Goal: Transaction & Acquisition: Obtain resource

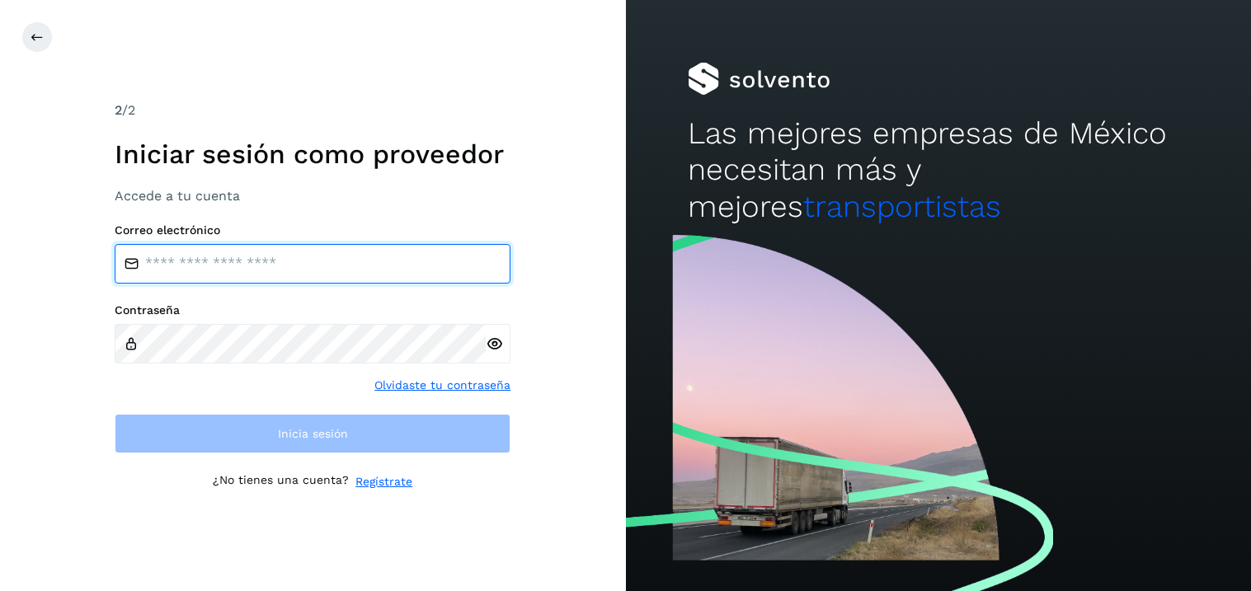
click at [256, 273] on input "email" at bounding box center [313, 264] width 396 height 40
type input "**********"
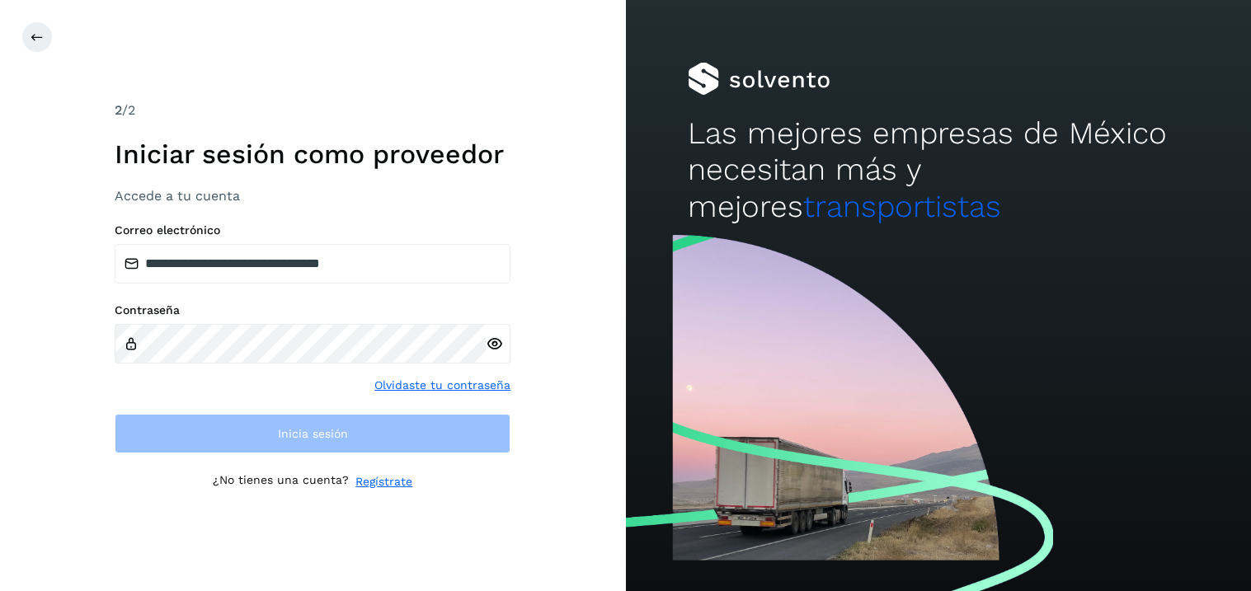
click at [495, 348] on div at bounding box center [498, 344] width 25 height 40
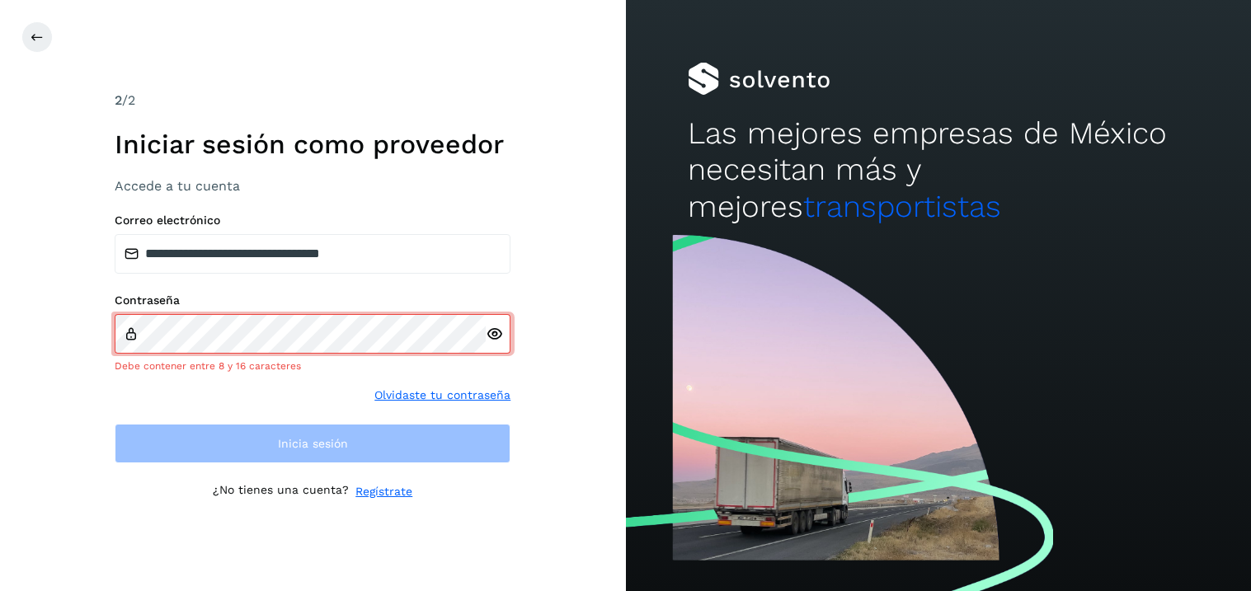
click at [491, 331] on icon at bounding box center [494, 334] width 17 height 17
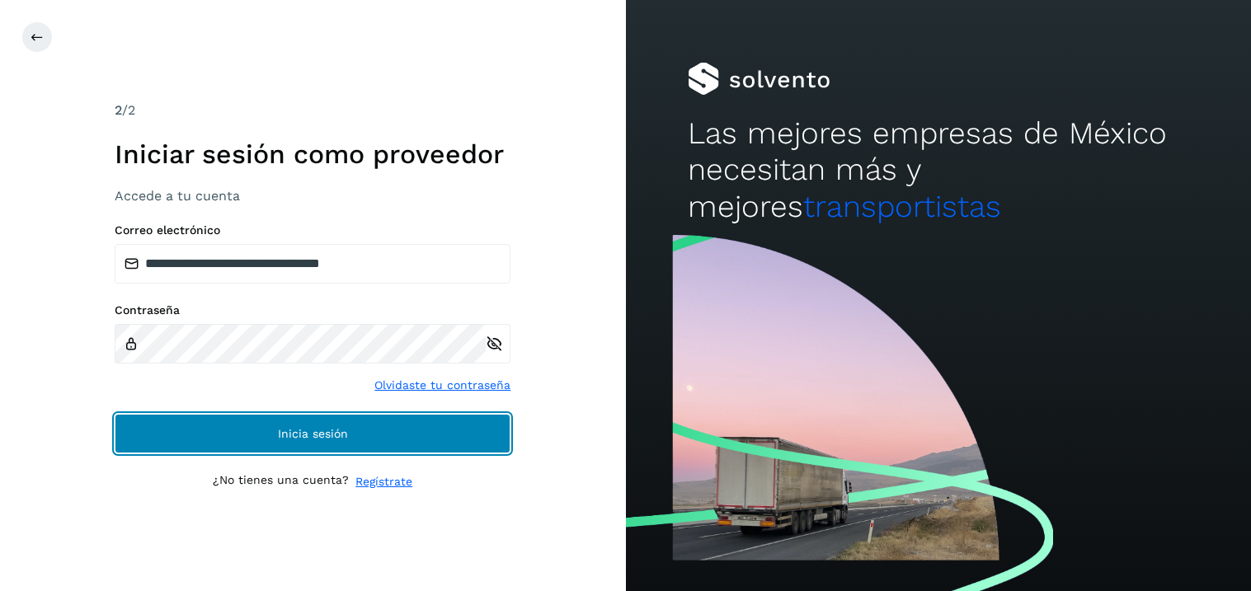
click at [309, 424] on button "Inicia sesión" at bounding box center [313, 434] width 396 height 40
click at [312, 429] on span "Inicia sesión" at bounding box center [313, 434] width 70 height 12
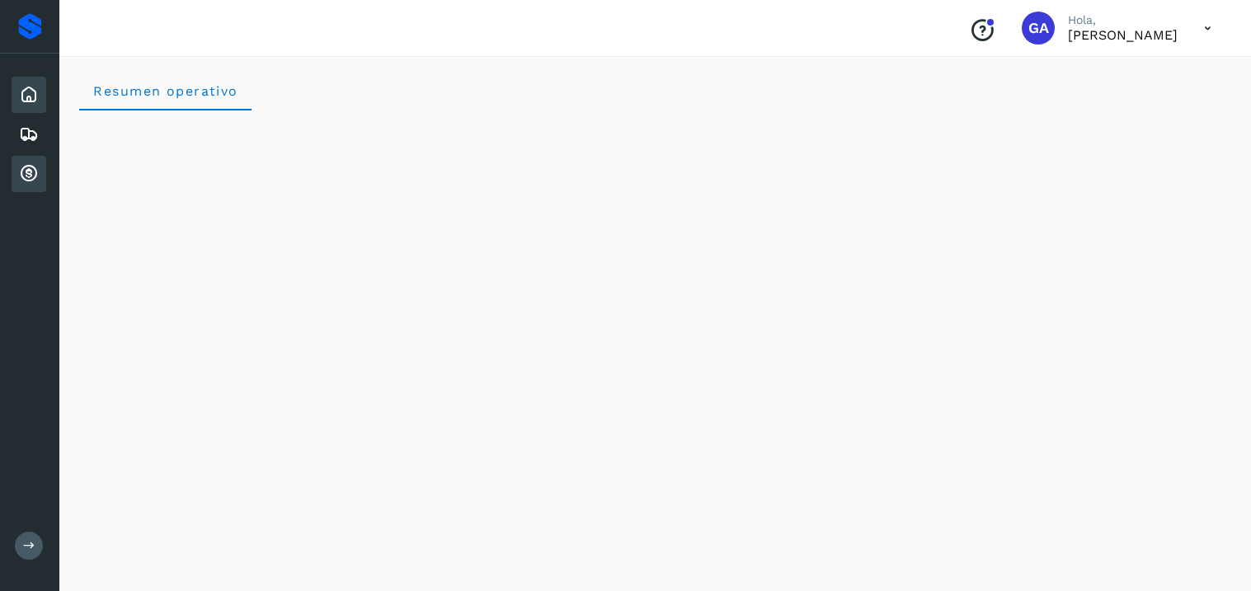
click at [34, 166] on icon at bounding box center [29, 174] width 20 height 20
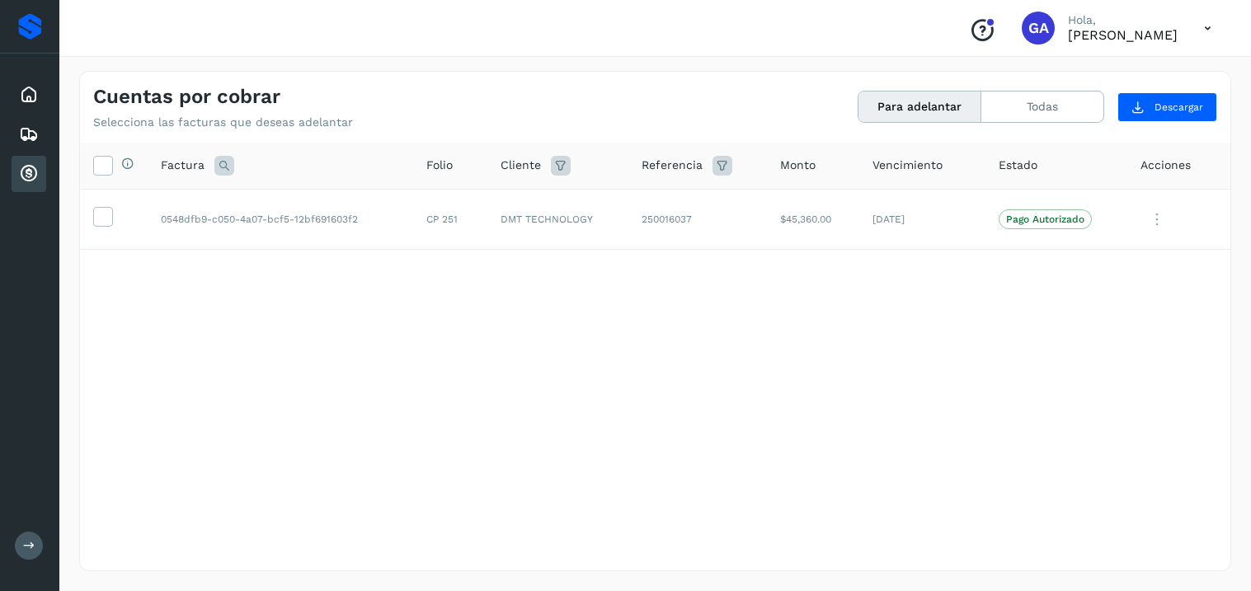
click at [38, 172] on icon at bounding box center [29, 174] width 20 height 20
click at [486, 269] on div "Selecciona todas las facturas disponibles para adelanto Factura Folio Cliente R…" at bounding box center [655, 323] width 1150 height 360
click at [551, 214] on td "DMT TECHNOLOGY" at bounding box center [557, 219] width 141 height 61
click at [1053, 223] on p "Pago Autorizado" at bounding box center [1045, 220] width 78 height 12
click at [98, 220] on icon at bounding box center [102, 215] width 17 height 17
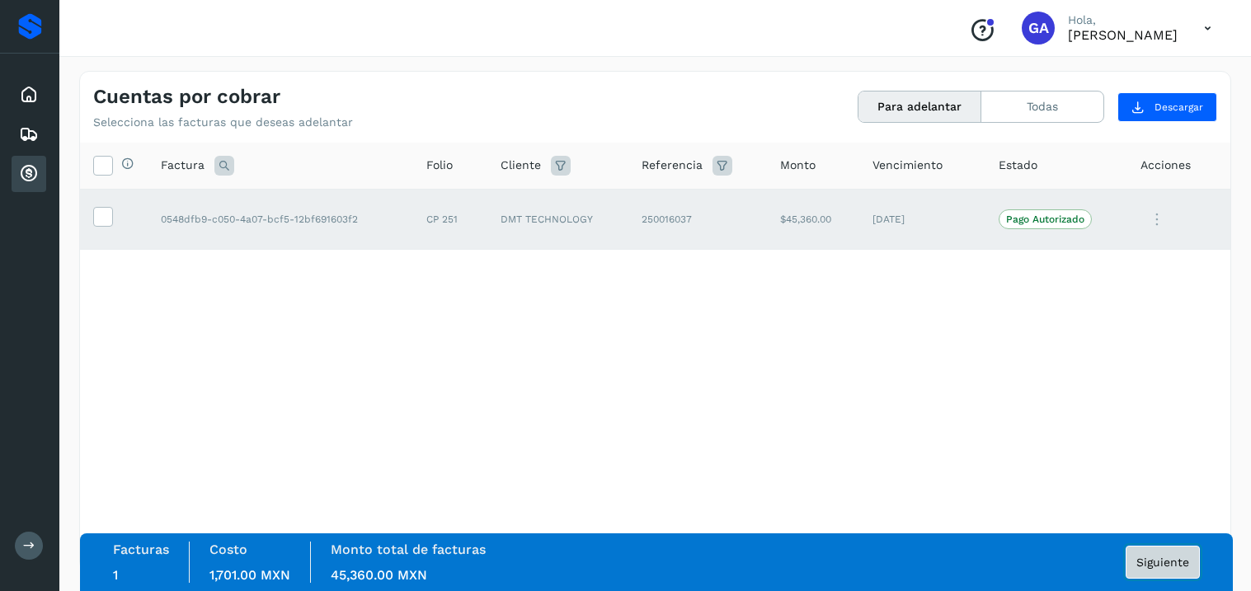
click at [1161, 564] on span "Siguiente" at bounding box center [1162, 562] width 53 height 12
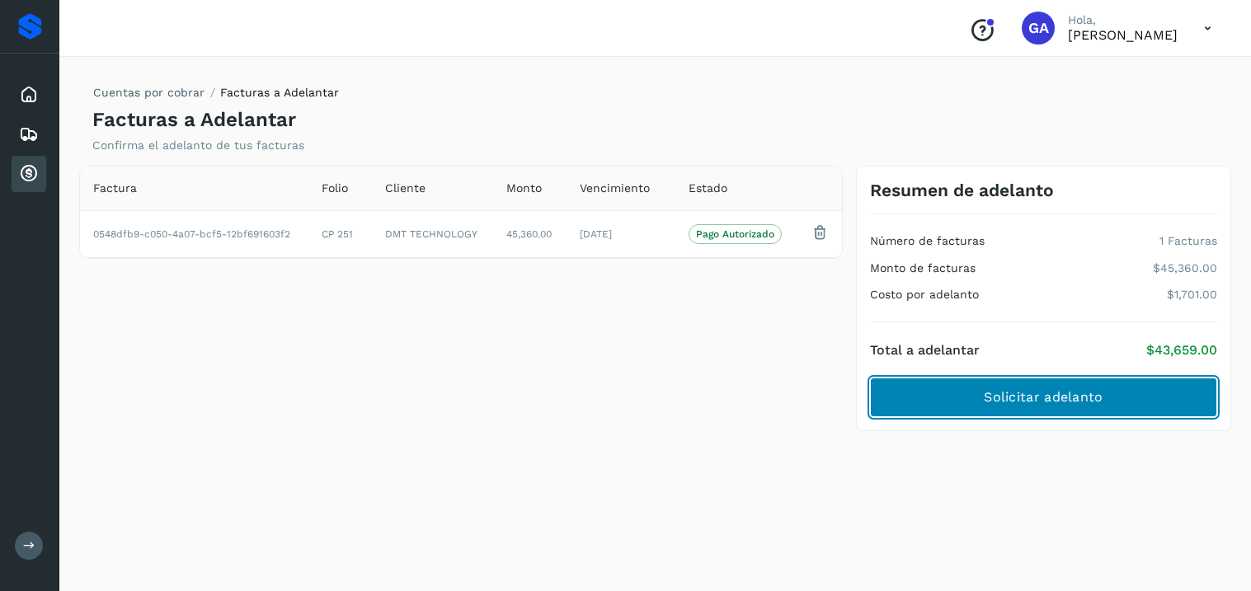
click at [1041, 405] on span "Solicitar adelanto" at bounding box center [1042, 397] width 119 height 18
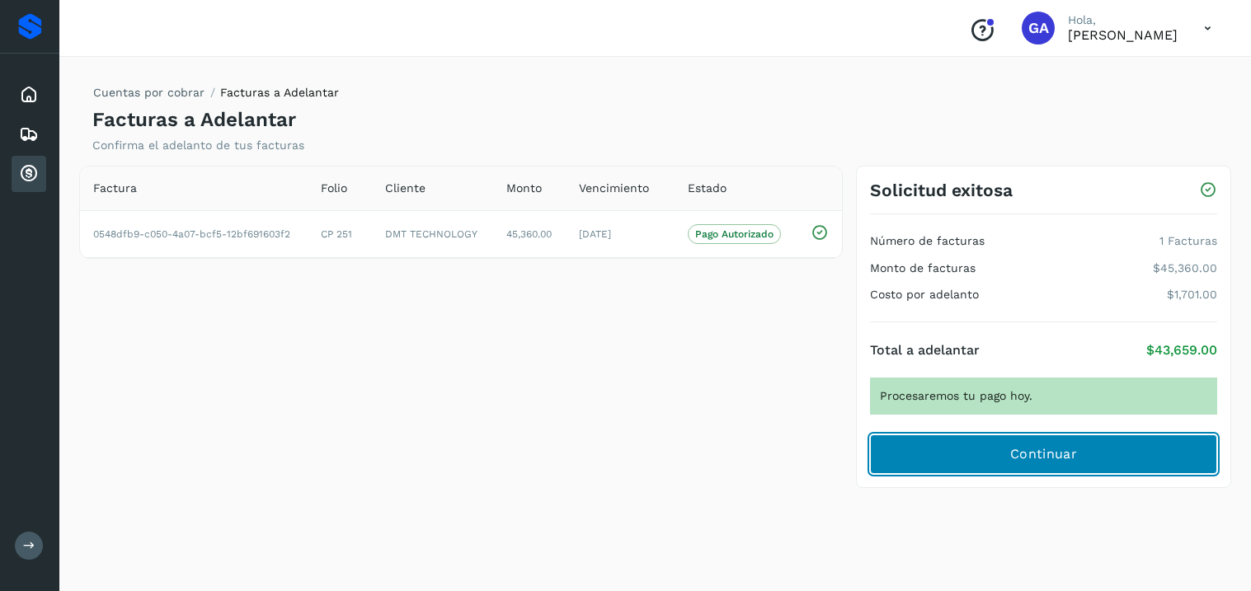
click at [1043, 458] on span "Continuar" at bounding box center [1043, 454] width 67 height 18
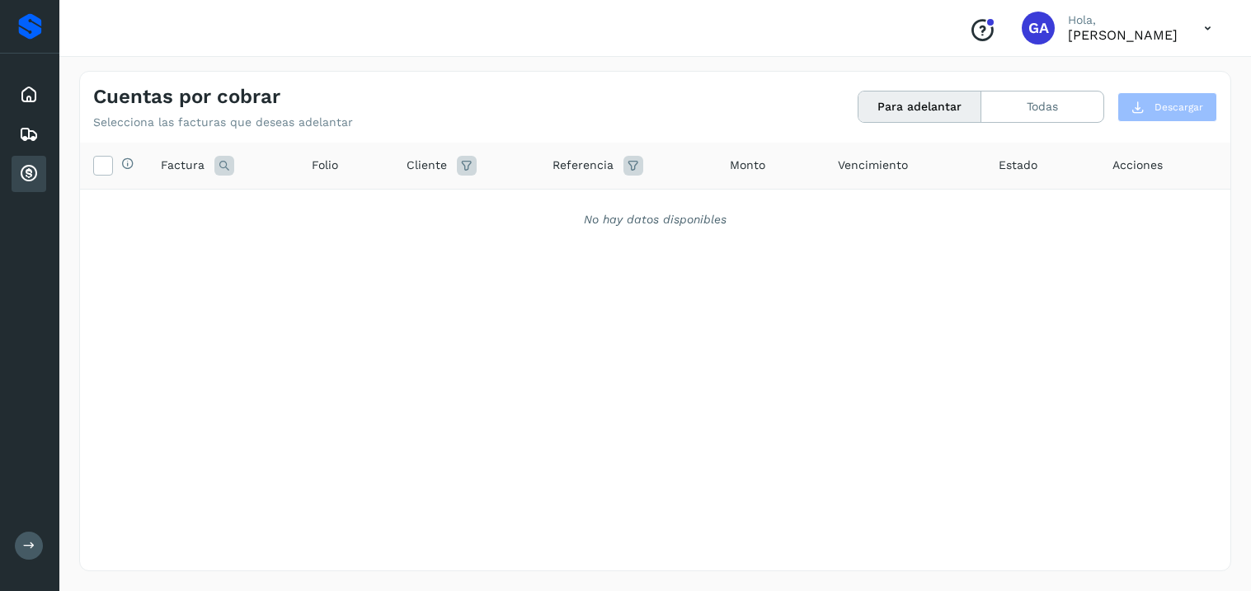
click at [1208, 29] on icon at bounding box center [1207, 29] width 34 height 34
click at [1094, 78] on div "Cerrar sesión" at bounding box center [1125, 74] width 196 height 31
